Goal: Browse casually: Explore the website without a specific task or goal

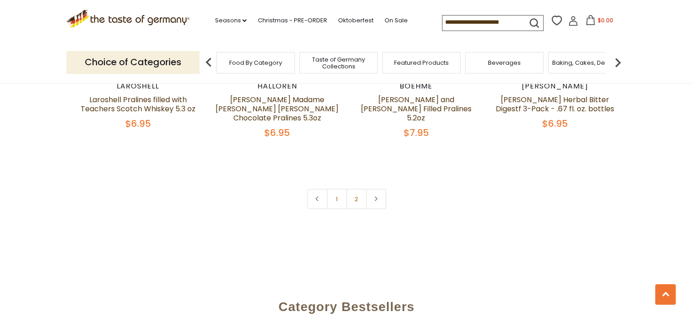
scroll to position [2088, 0]
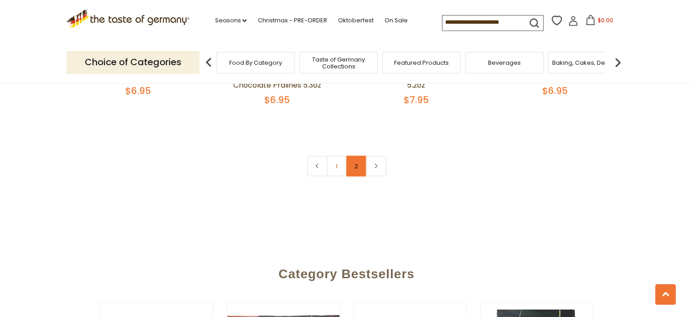
click at [357, 173] on link "2" at bounding box center [356, 166] width 21 height 21
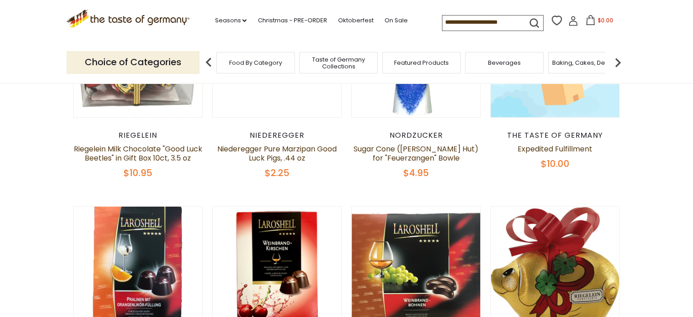
scroll to position [83, 0]
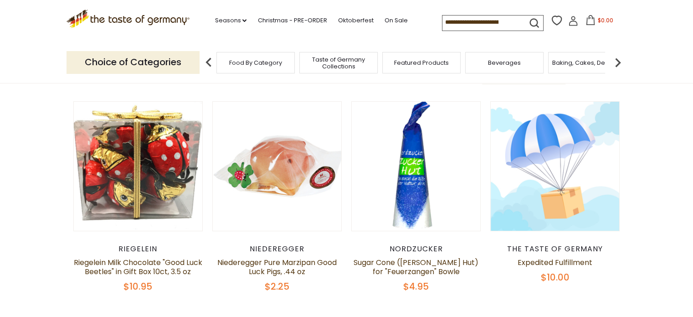
click at [600, 69] on div "Baking, Cakes, Desserts" at bounding box center [587, 62] width 78 height 21
click at [592, 65] on span "Baking, Cakes, Desserts" at bounding box center [583, 62] width 71 height 7
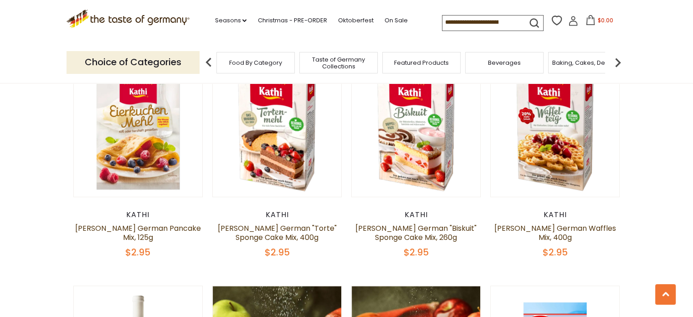
scroll to position [892, 0]
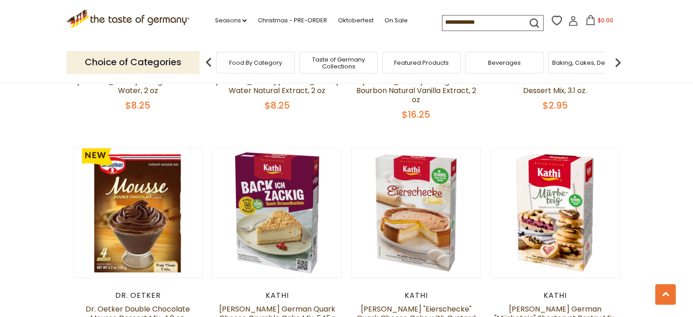
click at [616, 64] on img at bounding box center [618, 62] width 18 height 18
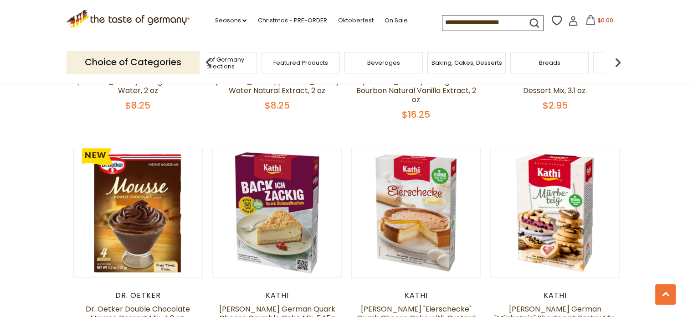
click at [616, 64] on img at bounding box center [618, 62] width 18 height 18
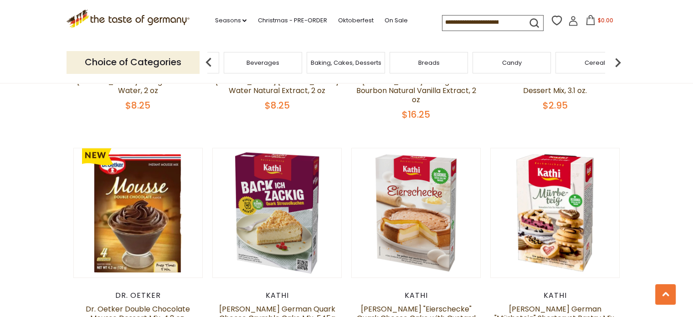
click at [615, 64] on img at bounding box center [618, 62] width 18 height 18
click at [336, 61] on div "Breads" at bounding box center [315, 62] width 78 height 21
click at [323, 65] on span "Breads" at bounding box center [315, 62] width 21 height 7
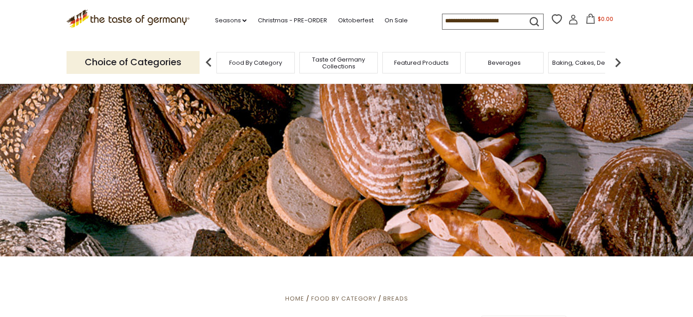
click at [615, 60] on img at bounding box center [618, 62] width 18 height 18
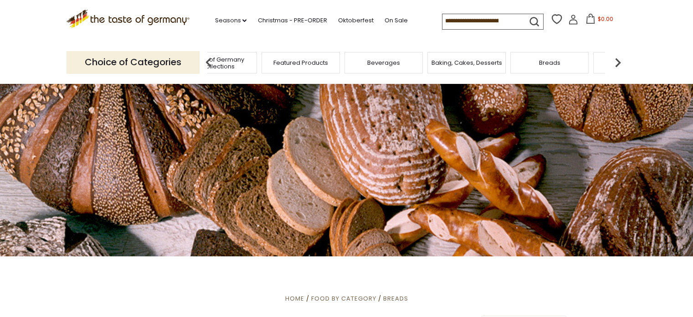
click at [617, 60] on img at bounding box center [618, 62] width 18 height 18
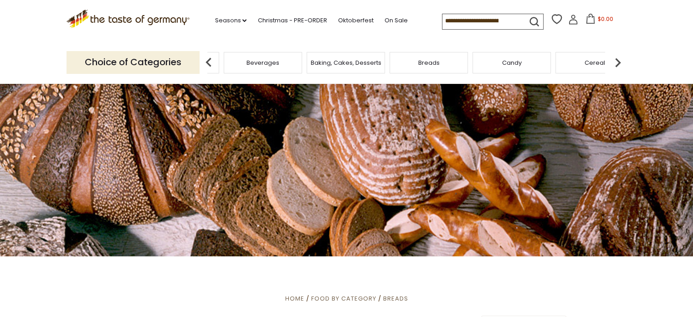
click at [524, 59] on div "Candy" at bounding box center [512, 62] width 78 height 21
click at [514, 62] on span "Candy" at bounding box center [512, 62] width 20 height 7
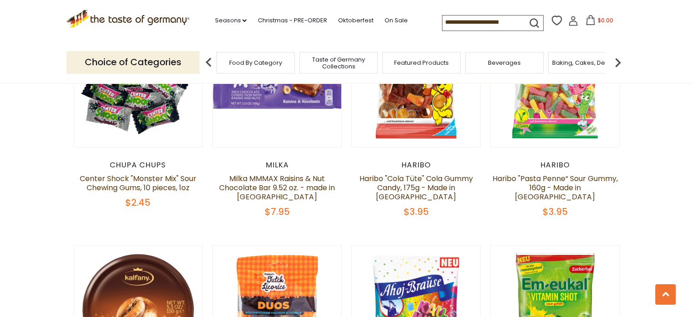
scroll to position [1059, 0]
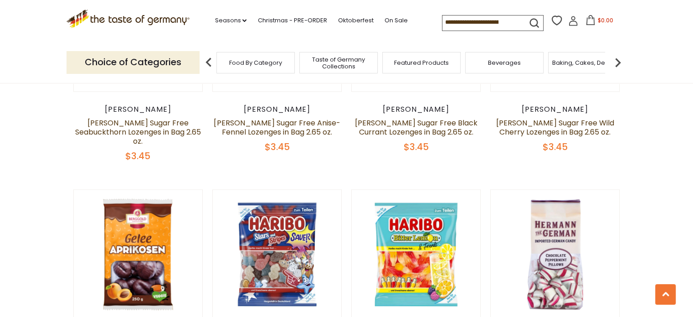
click at [618, 64] on img at bounding box center [618, 62] width 18 height 18
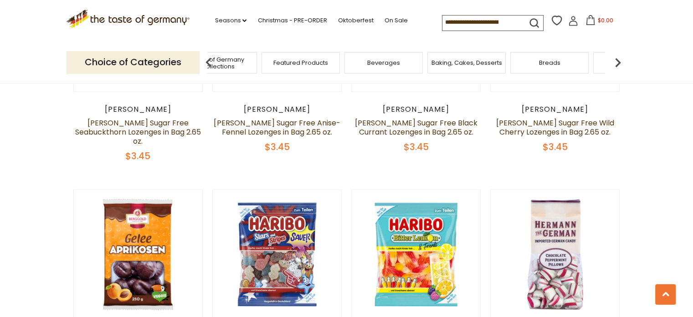
click at [618, 64] on img at bounding box center [618, 62] width 18 height 18
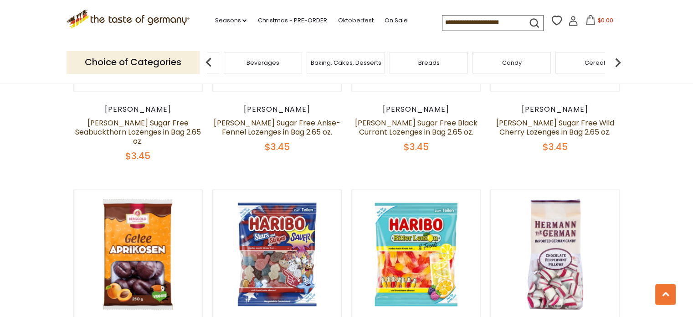
click at [618, 64] on img at bounding box center [618, 62] width 18 height 18
click at [496, 62] on span "Chocolate & Marzipan" at bounding box center [481, 62] width 67 height 7
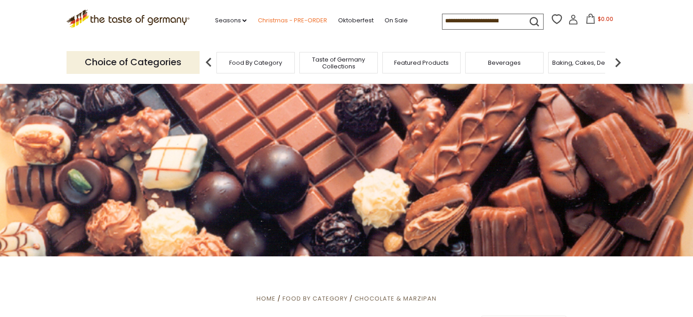
click at [290, 20] on link "Christmas - PRE-ORDER" at bounding box center [292, 21] width 69 height 10
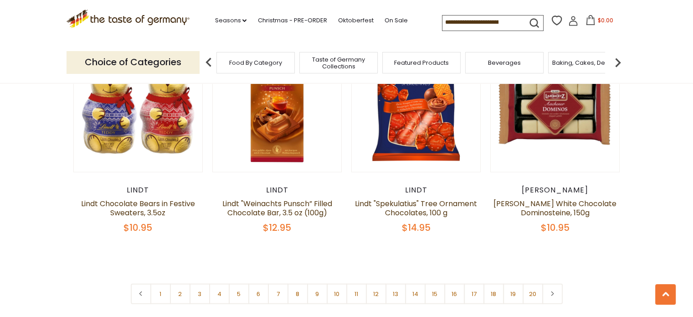
scroll to position [2183, 0]
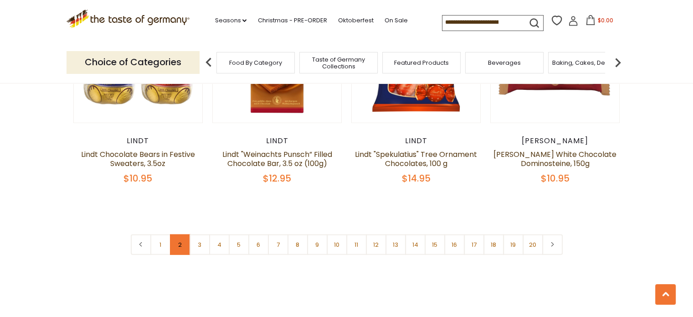
click at [180, 234] on link "2" at bounding box center [180, 244] width 21 height 21
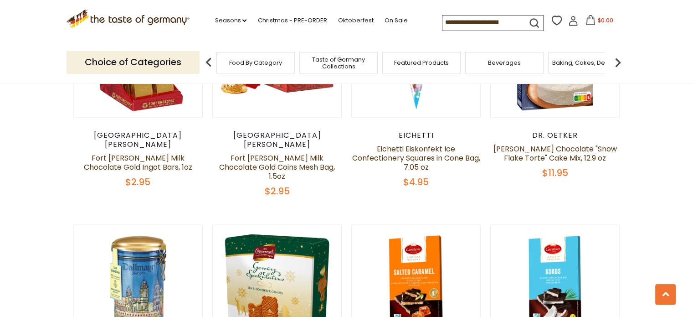
scroll to position [0, 0]
